Goal: Information Seeking & Learning: Understand process/instructions

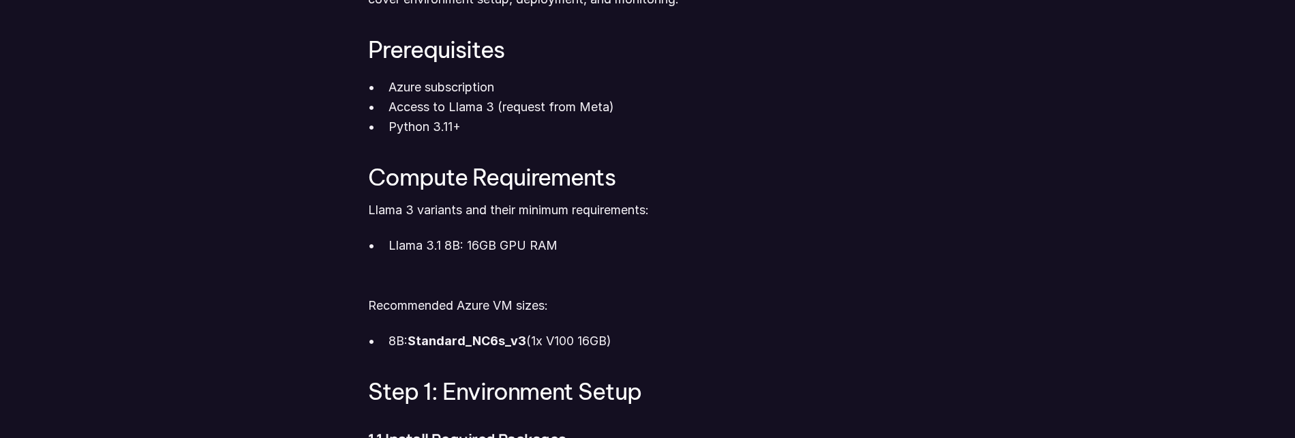
scroll to position [863, 0]
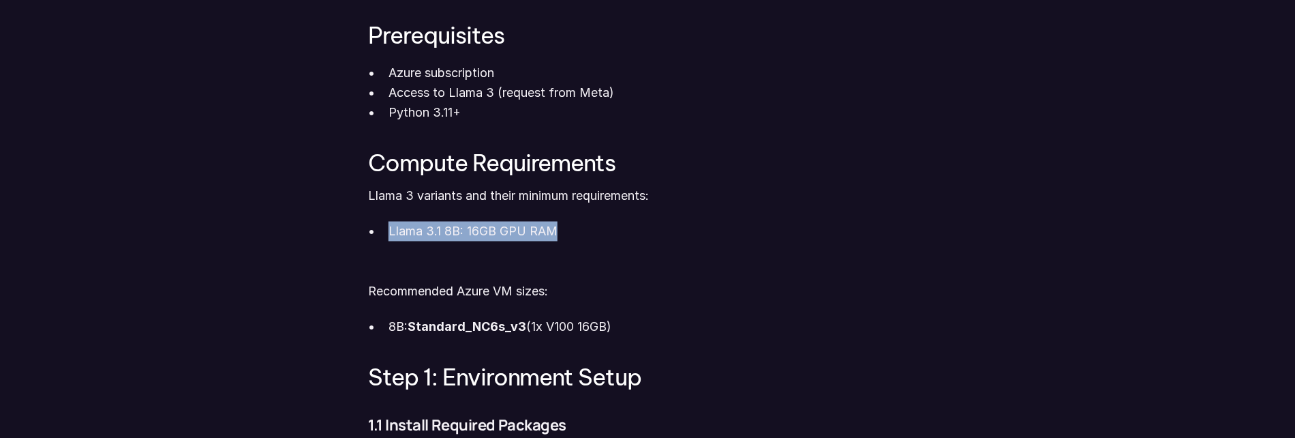
drag, startPoint x: 605, startPoint y: 241, endPoint x: 362, endPoint y: 226, distance: 243.9
click at [388, 295] on p "Recommended Azure VM sizes:" at bounding box center [647, 292] width 559 height 20
drag, startPoint x: 391, startPoint y: 329, endPoint x: 689, endPoint y: 333, distance: 298.0
click at [689, 333] on p "8B: Standard_NC6s_v3 (1x V100 16GB)" at bounding box center [658, 328] width 539 height 20
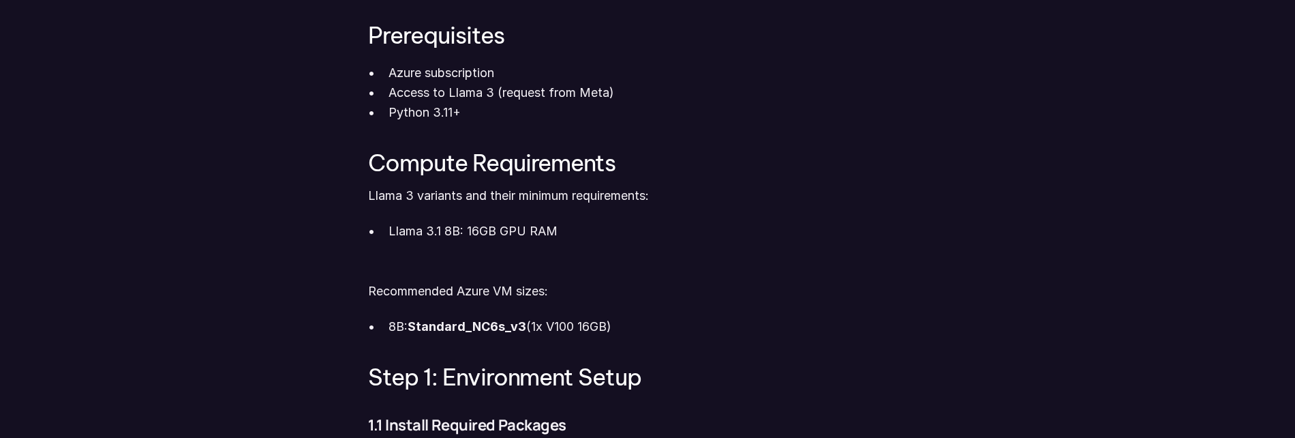
click at [689, 333] on p "8B: Standard_NC6s_v3 (1x V100 16GB)" at bounding box center [658, 328] width 539 height 20
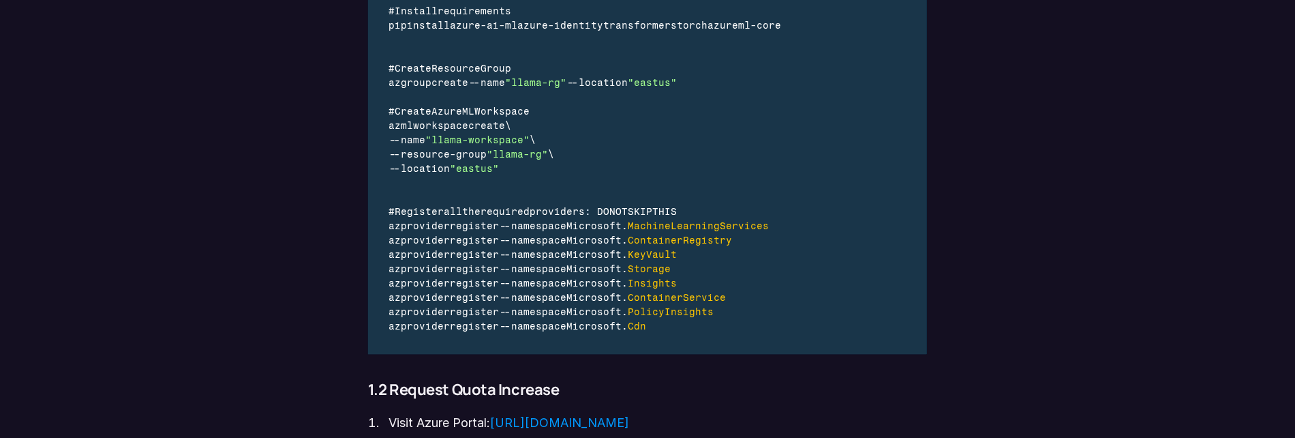
scroll to position [1409, 0]
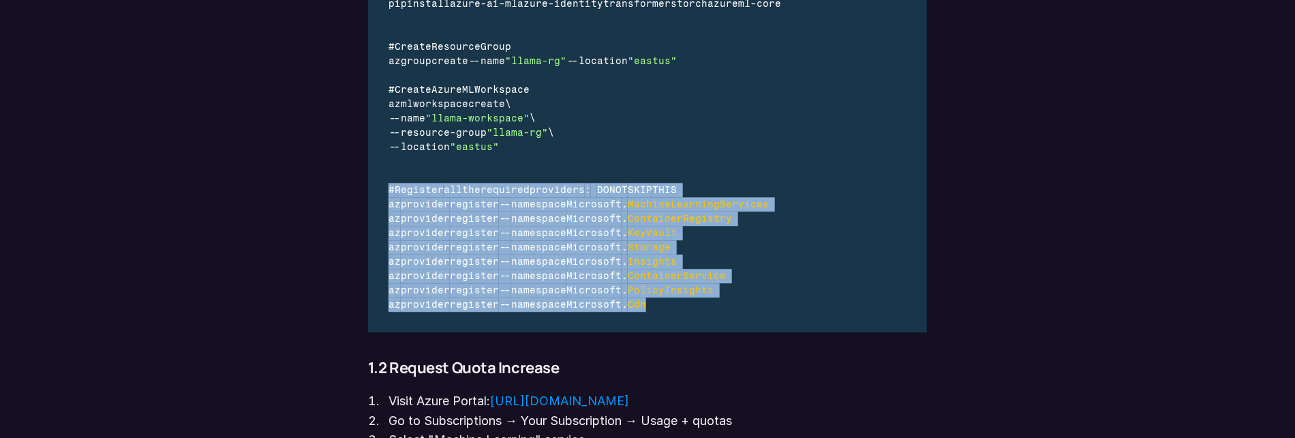
drag, startPoint x: 622, startPoint y: 290, endPoint x: 374, endPoint y: 186, distance: 268.3
click at [374, 186] on div "# Create virtual environment python - m venv venv source venv / bin / activate …" at bounding box center [585, 118] width 435 height 427
click at [783, 235] on div "az provider register -- namespace Microsoft . KeyVault" at bounding box center [586, 233] width 394 height 14
drag, startPoint x: 705, startPoint y: 303, endPoint x: 381, endPoint y: 208, distance: 337.4
click at [381, 208] on div "# Create virtual environment python - m venv venv source venv / bin / activate …" at bounding box center [585, 118] width 435 height 427
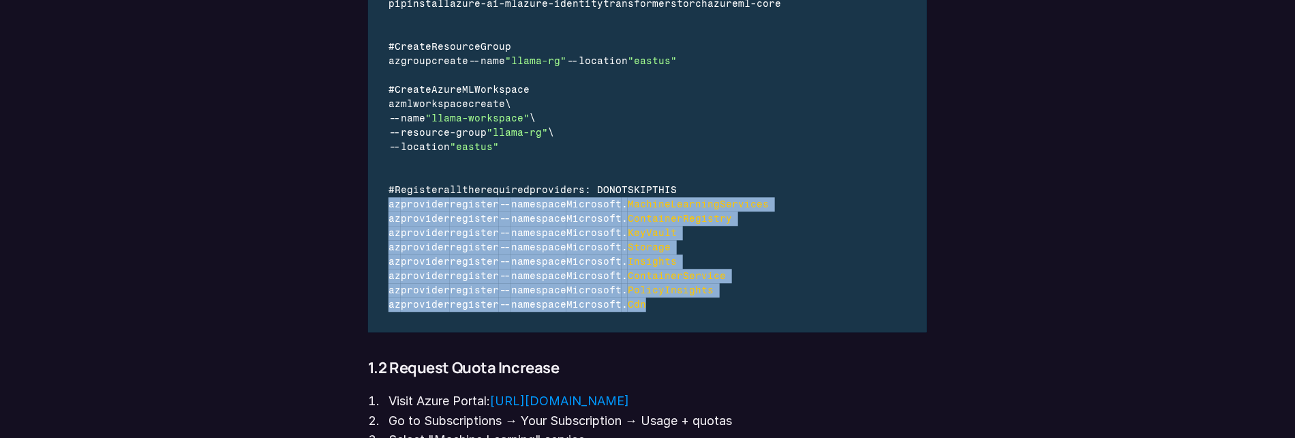
click at [852, 299] on div "# Create virtual environment python - m venv venv source venv / bin / activate …" at bounding box center [647, 118] width 559 height 427
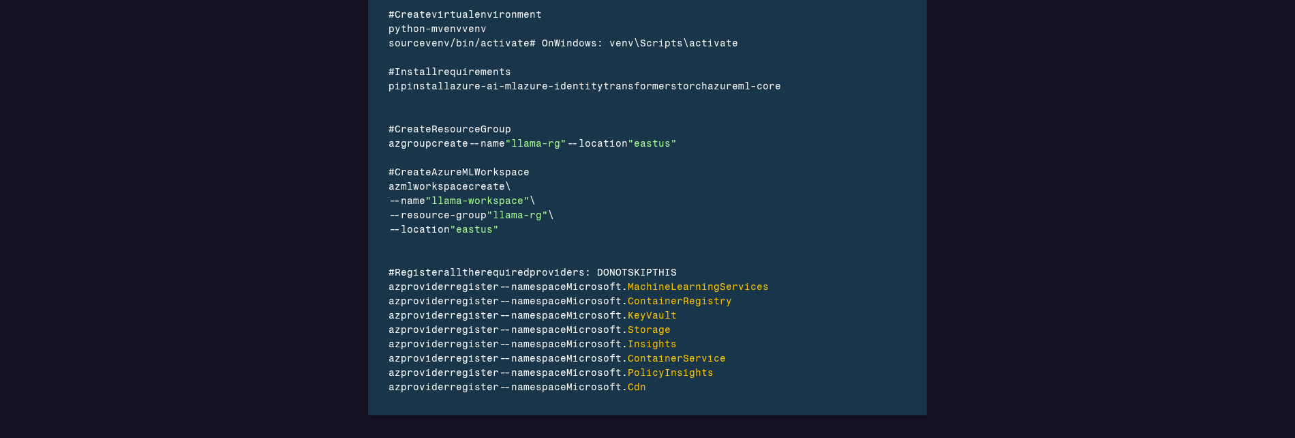
scroll to position [1318, 0]
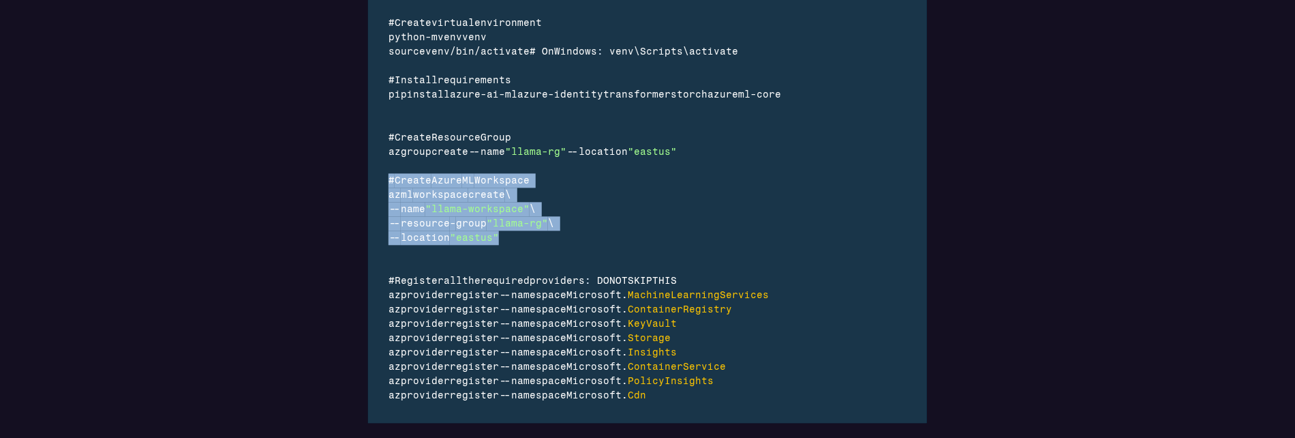
drag, startPoint x: 545, startPoint y: 242, endPoint x: 350, endPoint y: 184, distance: 203.4
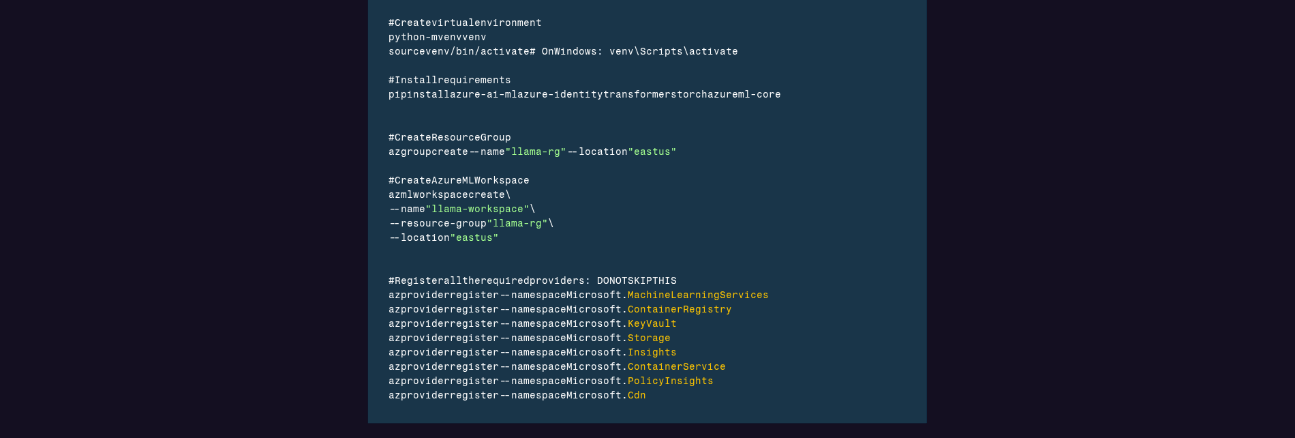
click at [747, 181] on div "# Create Azure ML Workspace" at bounding box center [586, 180] width 394 height 14
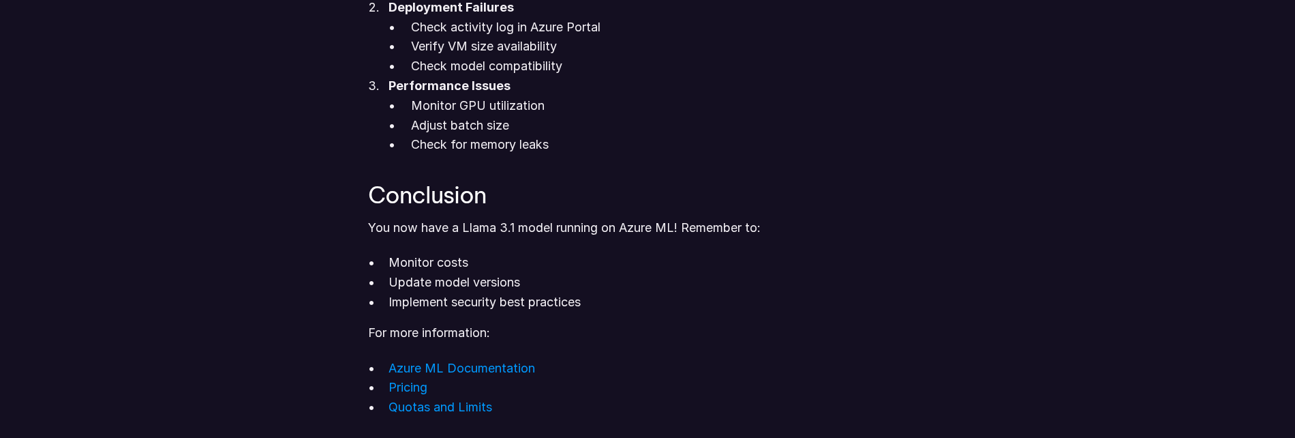
scroll to position [5590, 0]
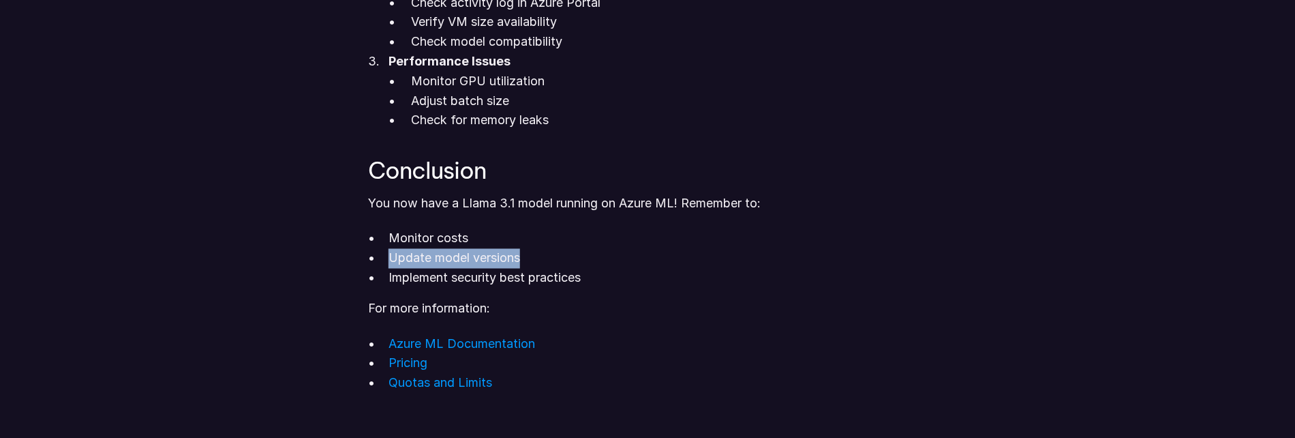
drag, startPoint x: 391, startPoint y: 273, endPoint x: 604, endPoint y: 272, distance: 213.4
click at [575, 269] on p "Update model versions" at bounding box center [658, 259] width 539 height 20
click at [605, 269] on p "Update model versions" at bounding box center [658, 259] width 539 height 20
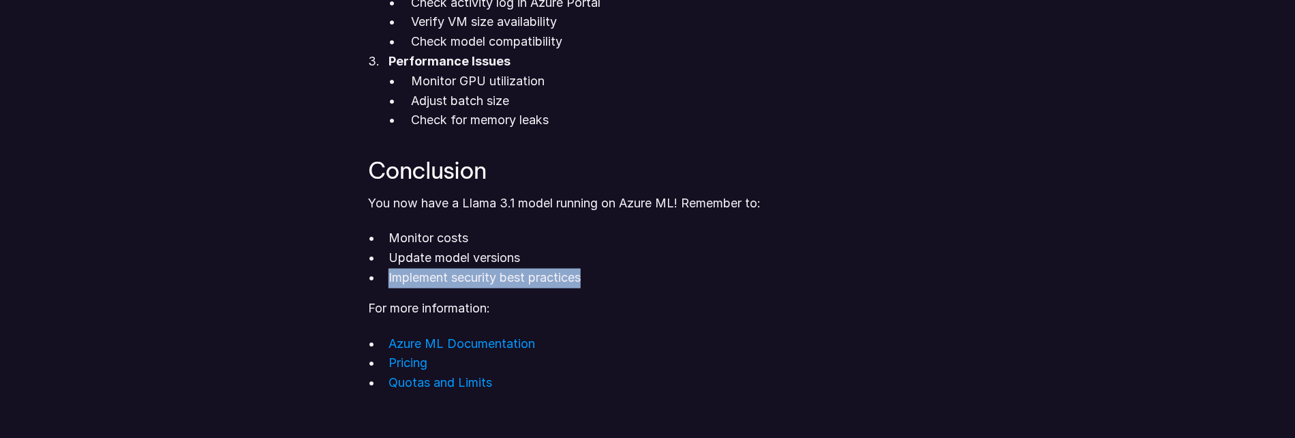
drag, startPoint x: 627, startPoint y: 299, endPoint x: 377, endPoint y: 292, distance: 249.6
click at [377, 288] on ul "Monitor costs Update model versions Implement security best practices" at bounding box center [647, 258] width 559 height 59
click at [616, 249] on p "Monitor costs" at bounding box center [658, 239] width 539 height 20
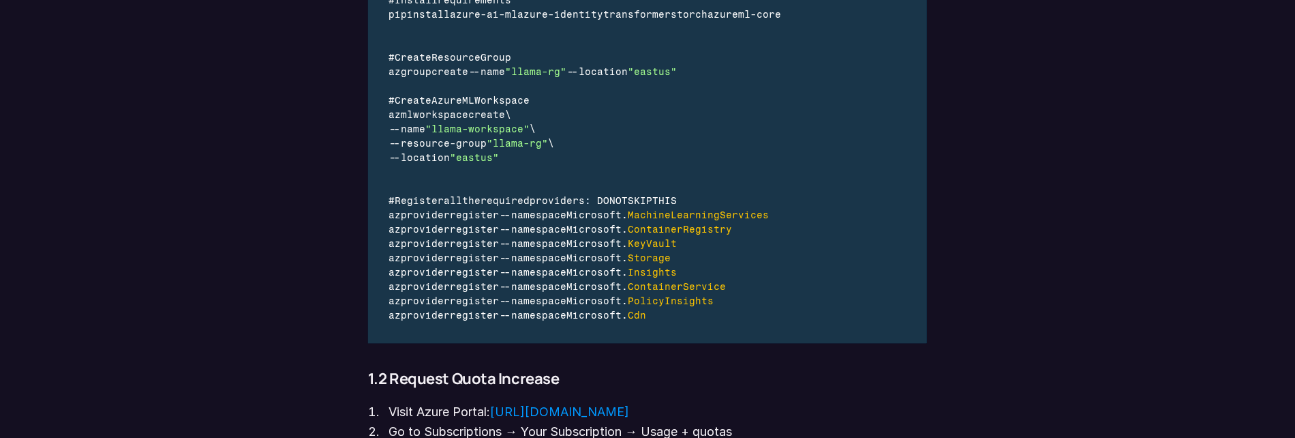
scroll to position [1432, 0]
